Goal: Find specific page/section: Find specific page/section

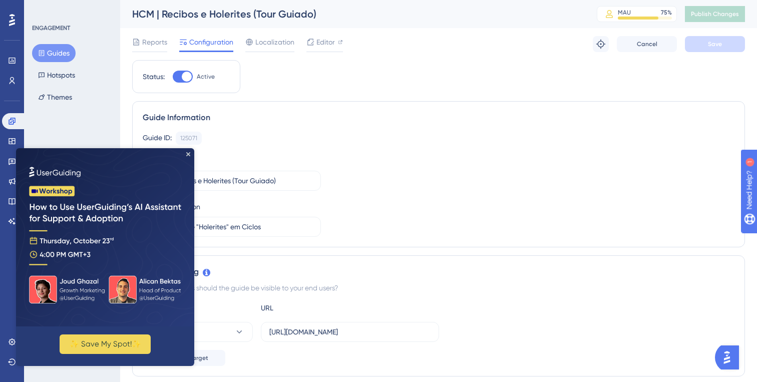
click at [190, 155] on img at bounding box center [105, 237] width 178 height 178
click at [188, 154] on icon "Close Preview" at bounding box center [188, 154] width 4 height 4
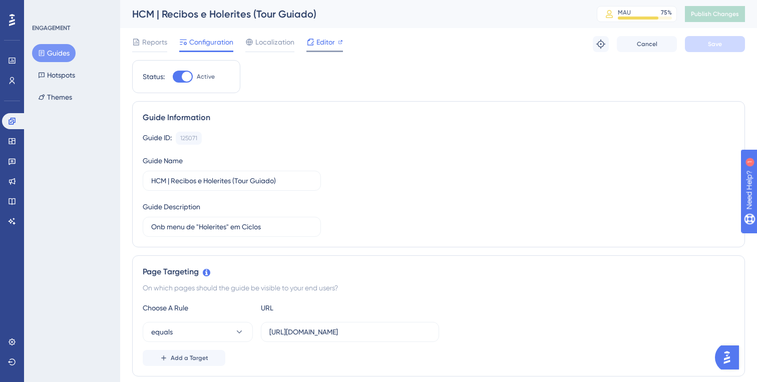
click at [314, 43] on div "Editor" at bounding box center [324, 42] width 37 height 12
click at [61, 55] on button "Guides" at bounding box center [54, 53] width 44 height 18
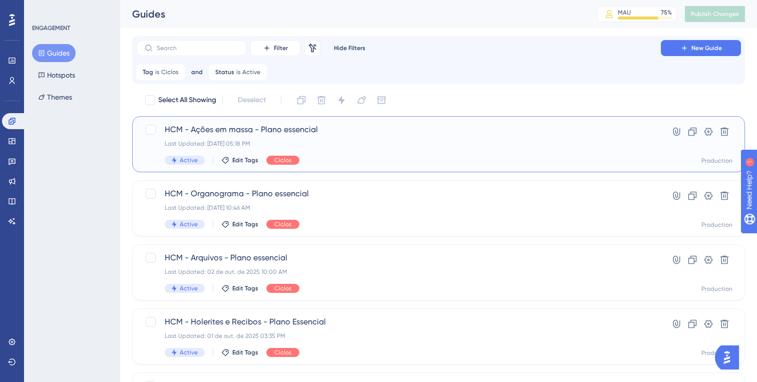
click at [346, 140] on div "Last Updated: [DATE] 05:18 PM" at bounding box center [399, 144] width 468 height 8
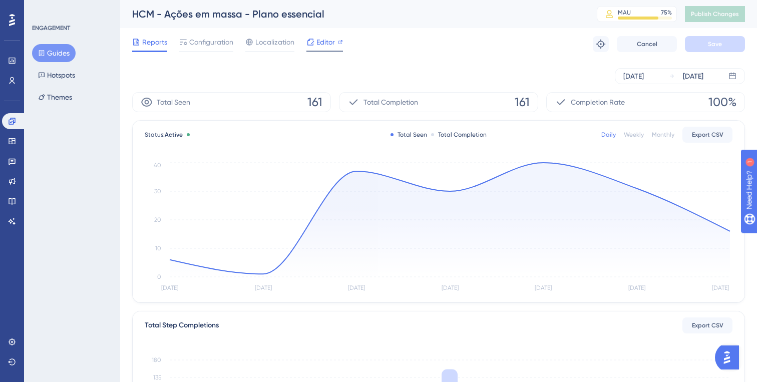
click at [318, 43] on span "Editor" at bounding box center [325, 42] width 19 height 12
